Goal: Transaction & Acquisition: Purchase product/service

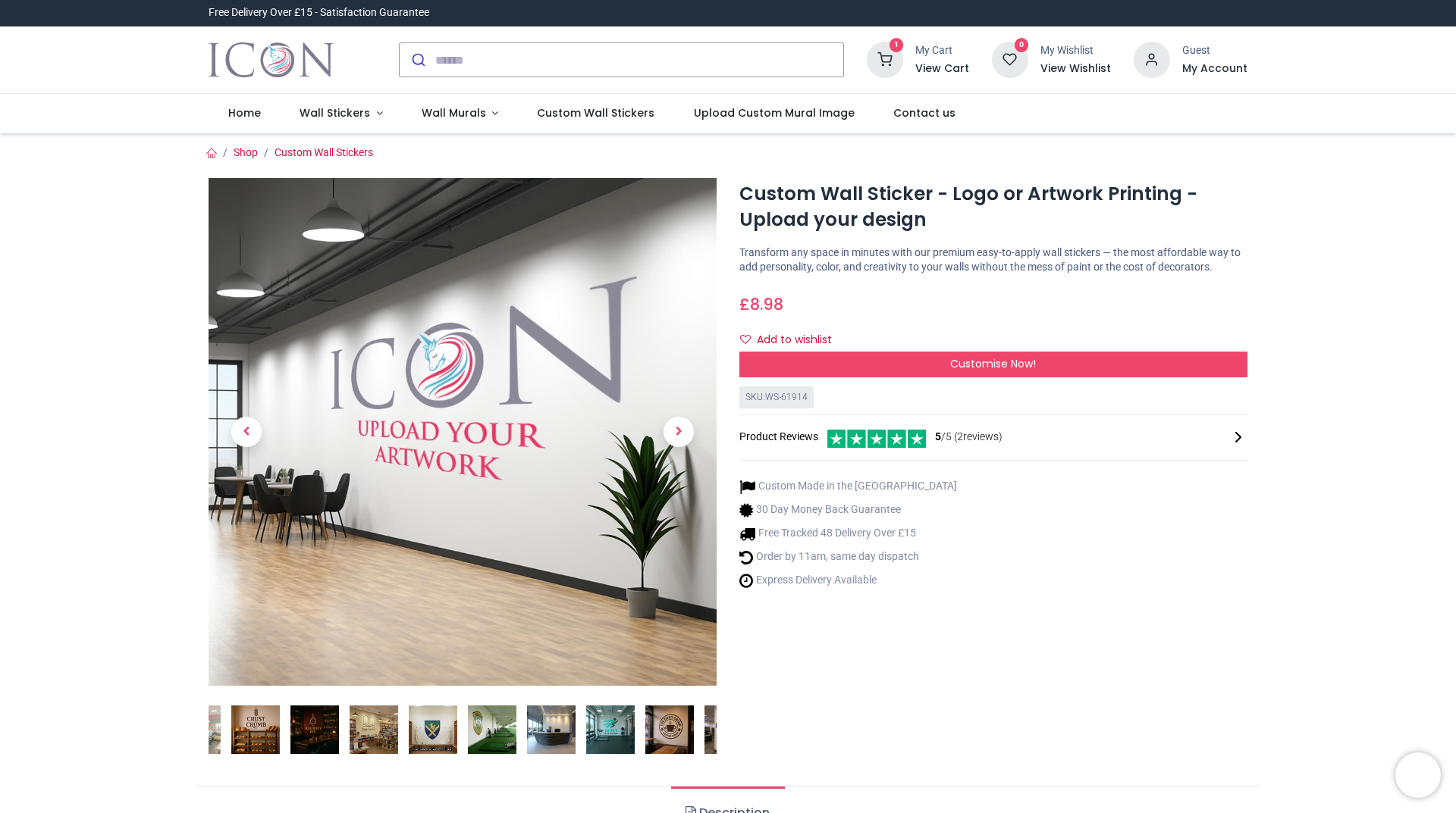
click at [371, 741] on img at bounding box center [374, 730] width 49 height 49
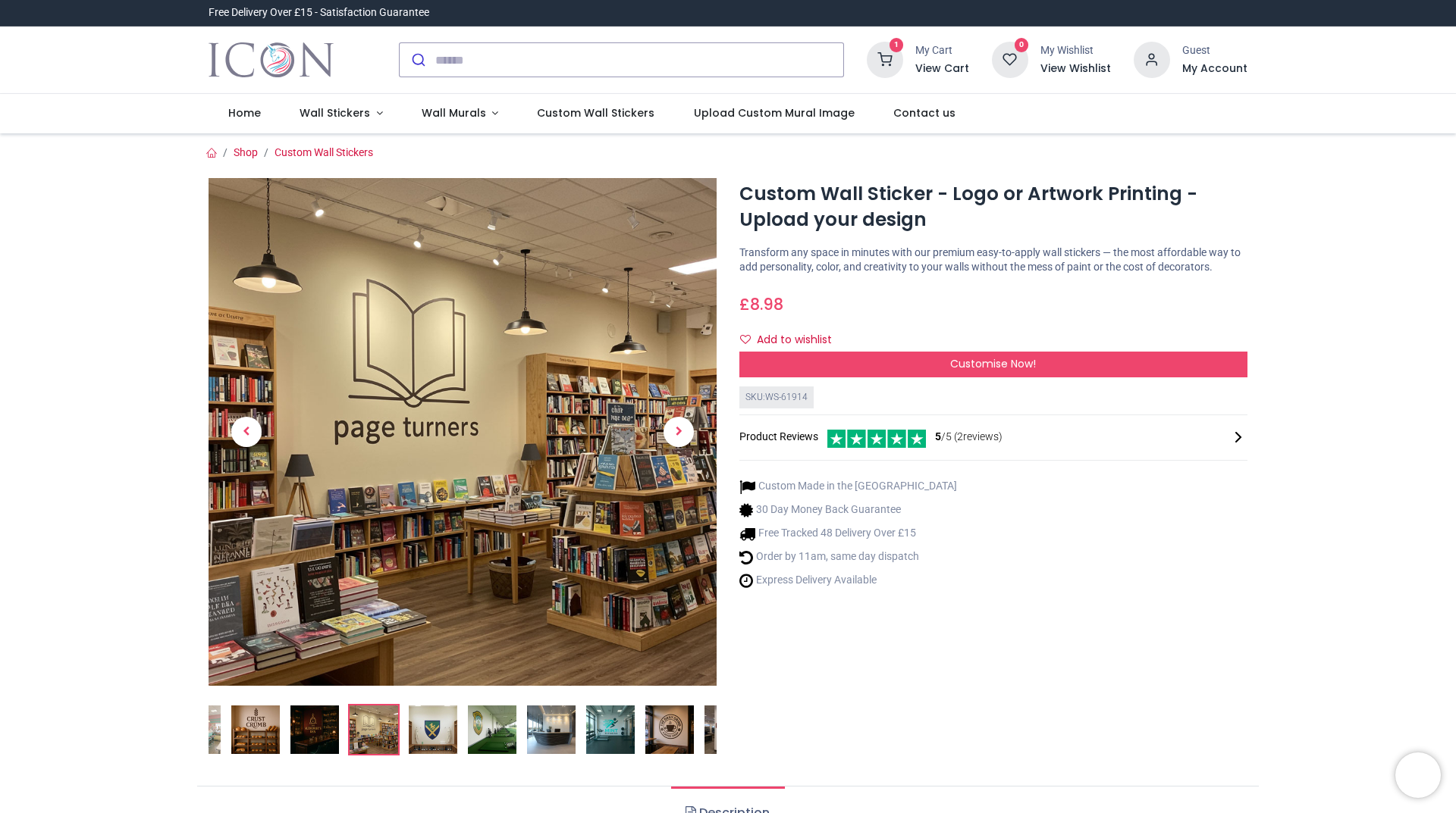
click at [678, 732] on img at bounding box center [670, 730] width 49 height 49
